Goal: Task Accomplishment & Management: Use online tool/utility

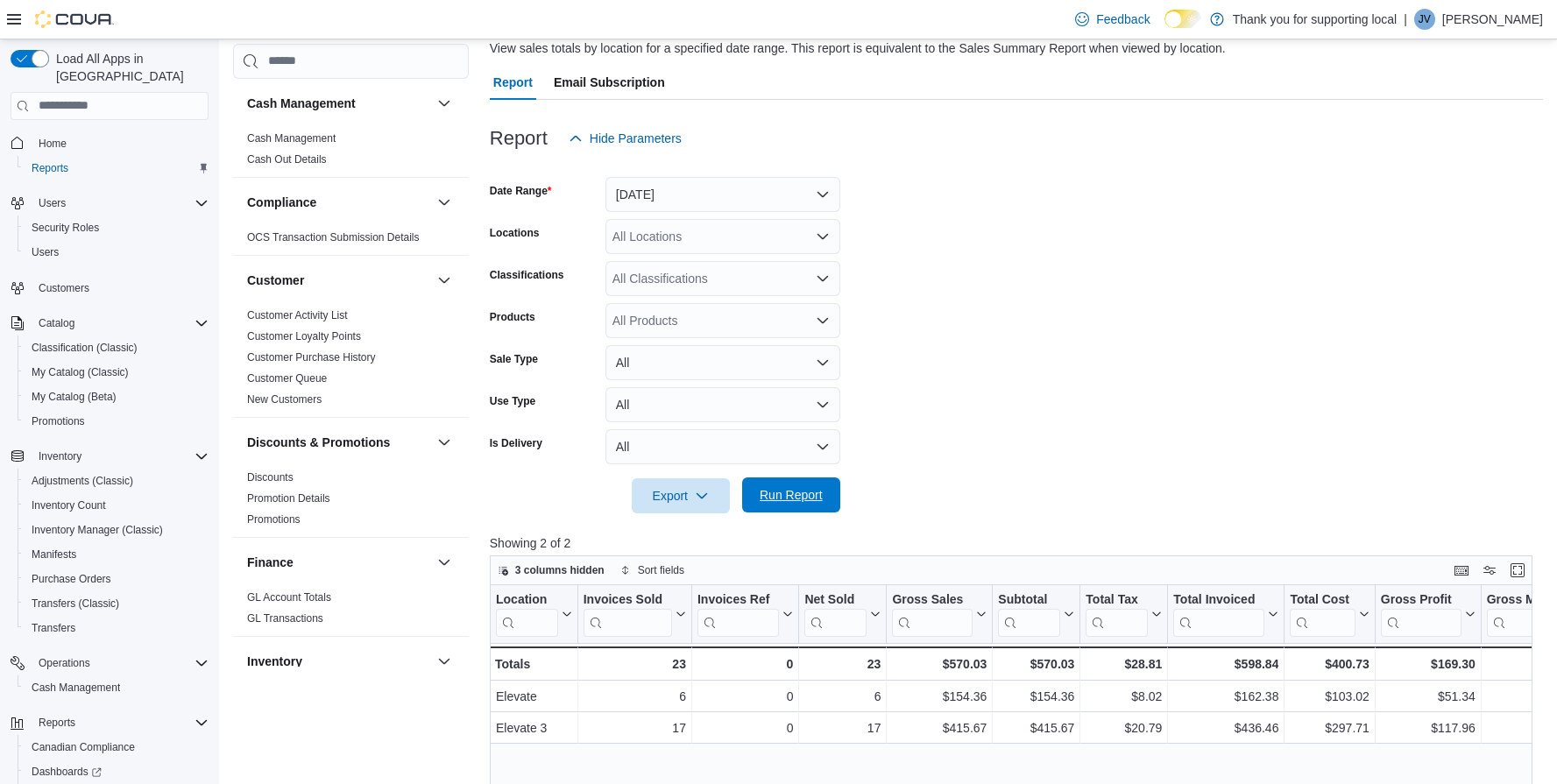
scroll to position [94, 0]
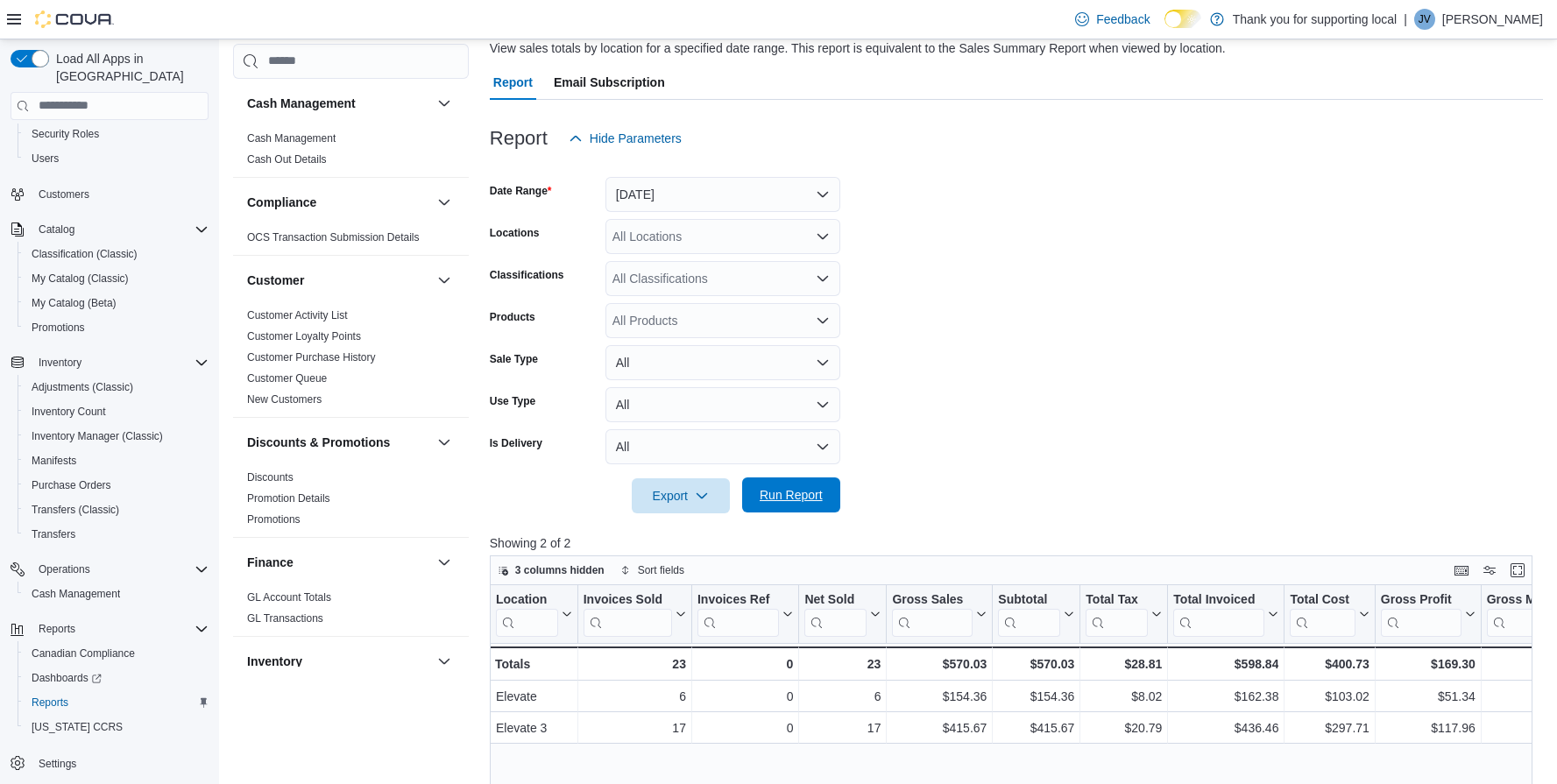
click at [784, 494] on span "Run Report" at bounding box center [791, 495] width 63 height 17
click at [783, 494] on span "Run Report" at bounding box center [791, 495] width 63 height 17
click at [791, 498] on span "Run Report" at bounding box center [791, 495] width 63 height 17
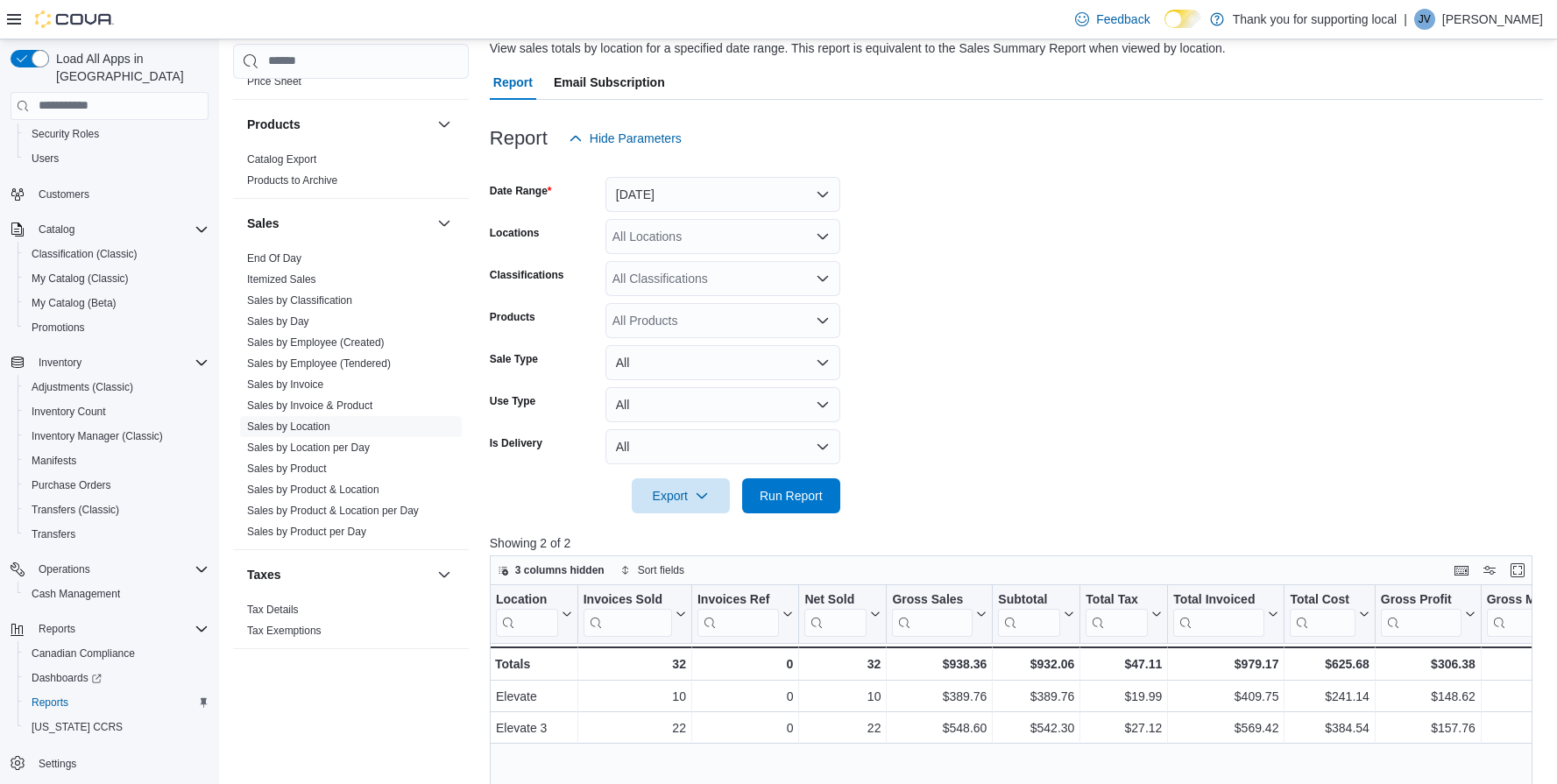
scroll to position [1101, 0]
click at [316, 490] on link "Sales by Product & Location" at bounding box center [313, 489] width 132 height 13
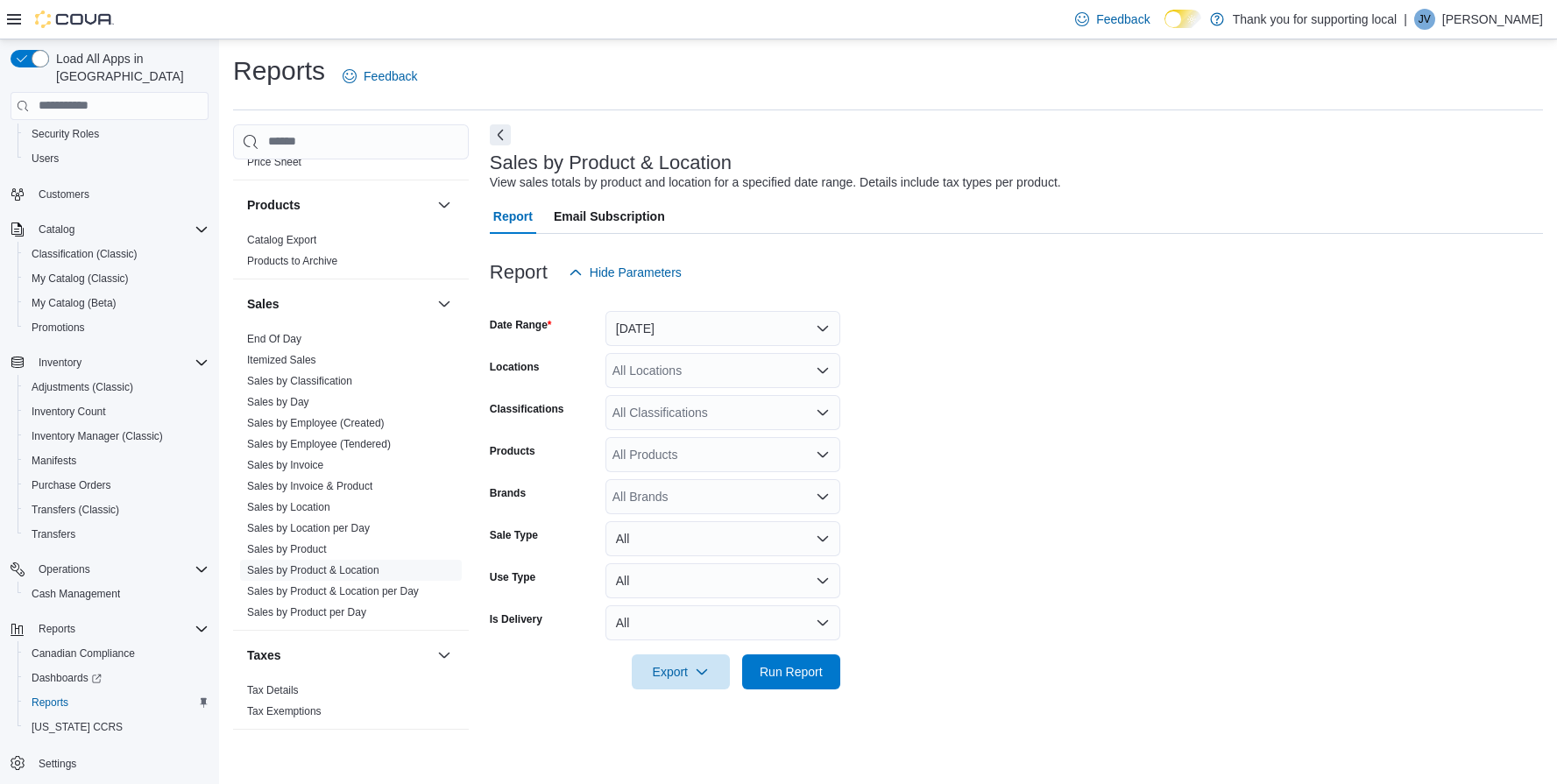
click at [724, 329] on button "[DATE]" at bounding box center [722, 329] width 235 height 35
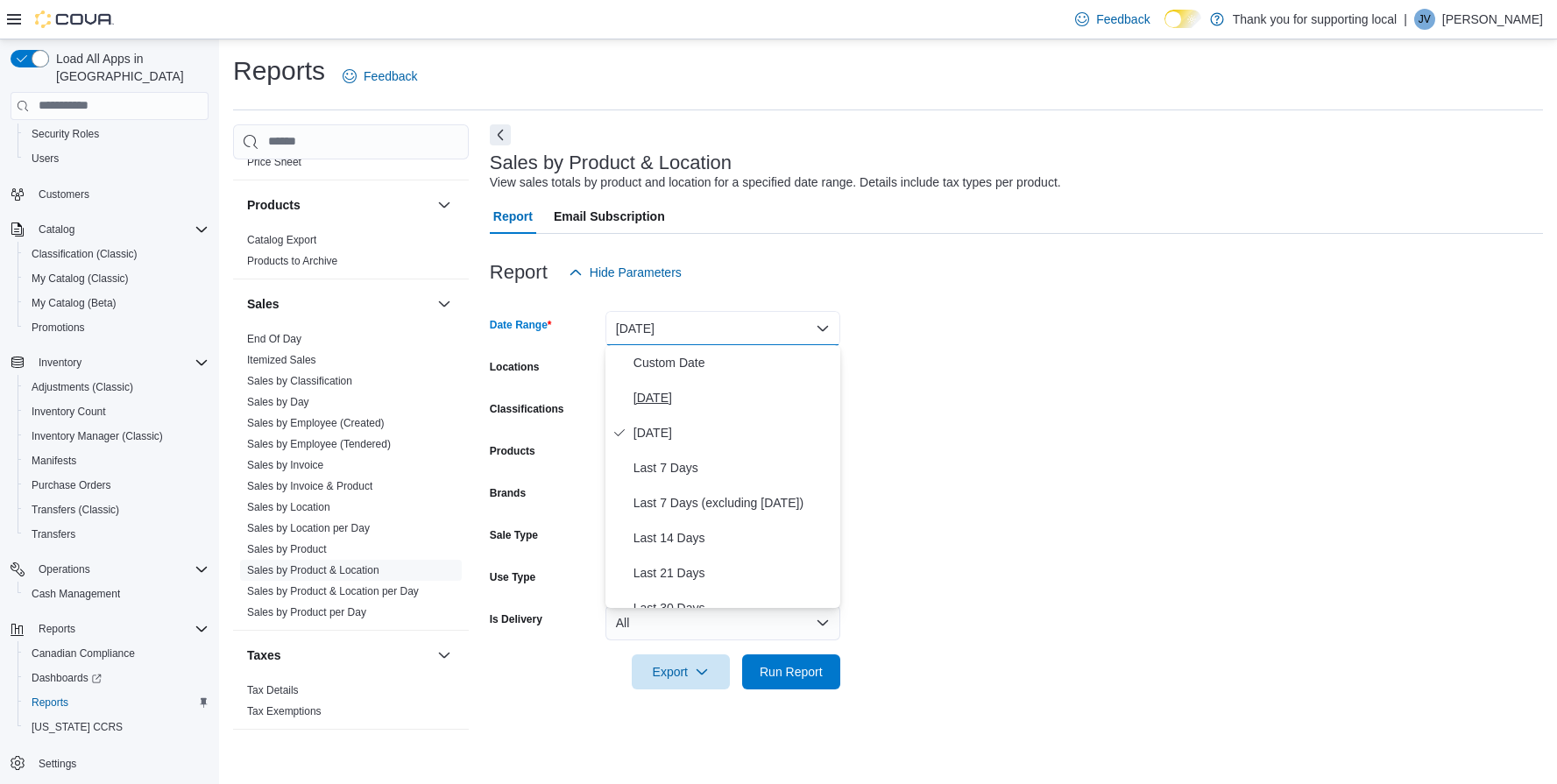
click at [700, 398] on span "[DATE]" at bounding box center [733, 397] width 200 height 21
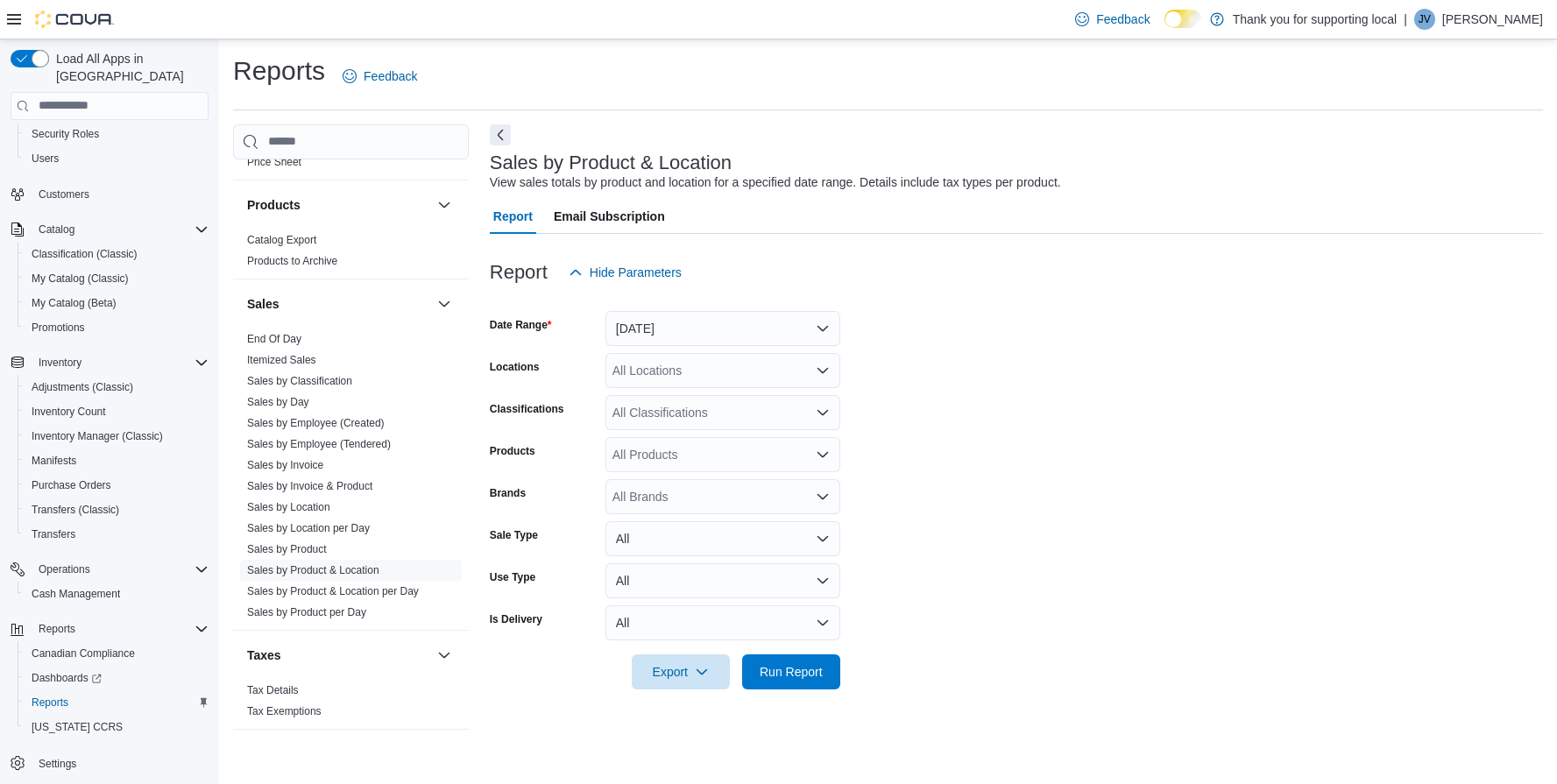
click at [1041, 367] on form "Date Range [DATE] Locations All Locations Classifications All Classifications P…" at bounding box center [1016, 489] width 1053 height 399
click at [827, 365] on icon "Open list of options" at bounding box center [823, 370] width 14 height 14
click at [705, 452] on div "Elevate" at bounding box center [722, 450] width 214 height 17
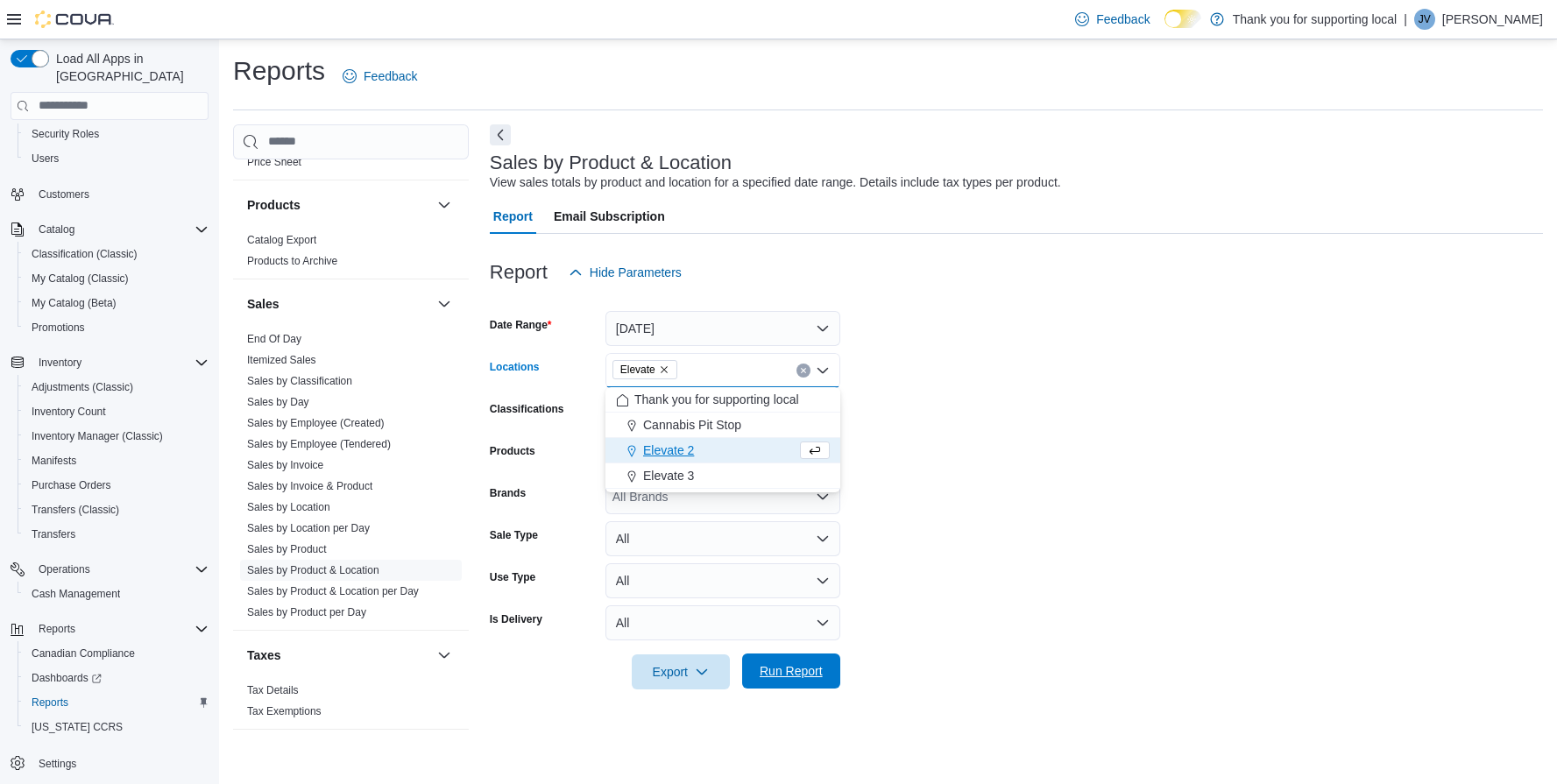
click at [823, 668] on span "Run Report" at bounding box center [791, 671] width 77 height 35
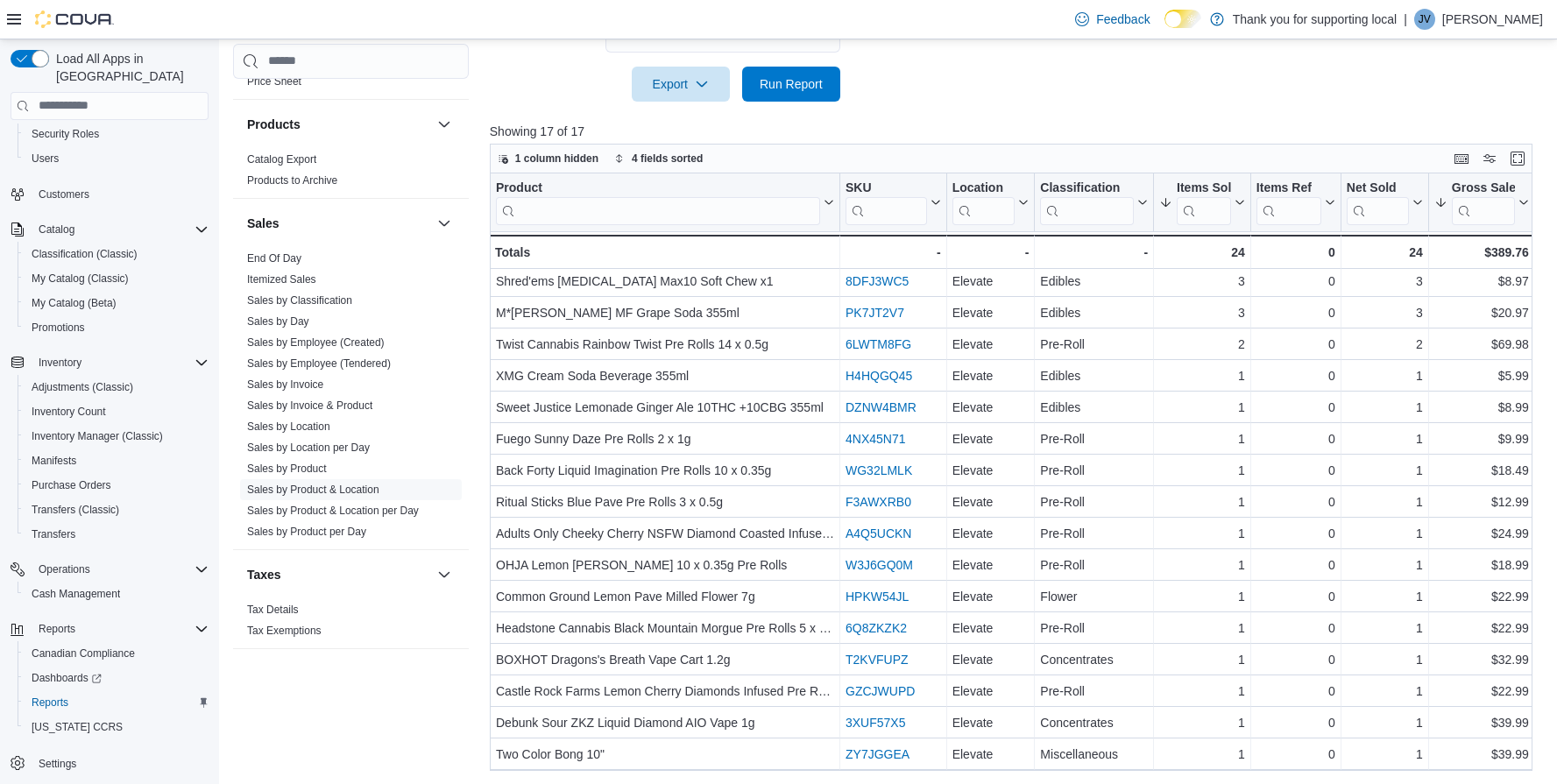
scroll to position [35, 0]
